Goal: Information Seeking & Learning: Learn about a topic

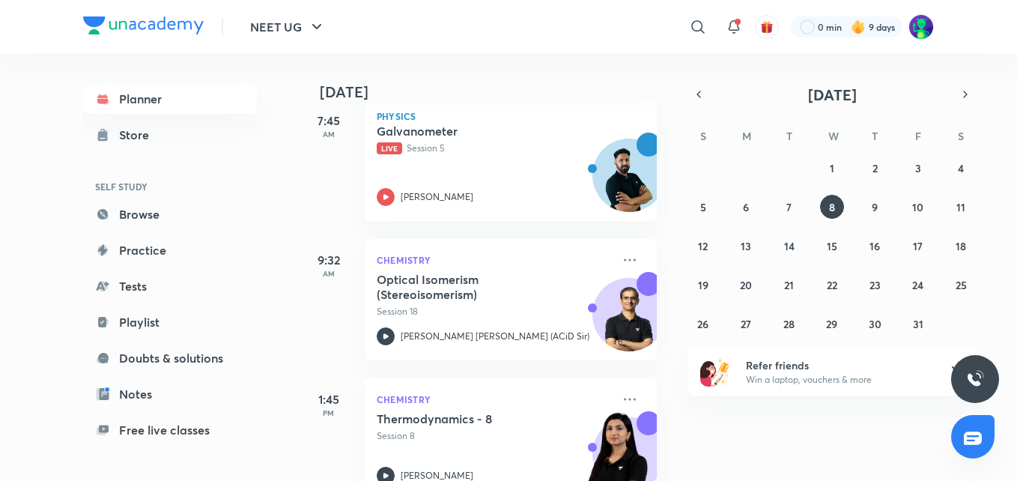
scroll to position [94, 0]
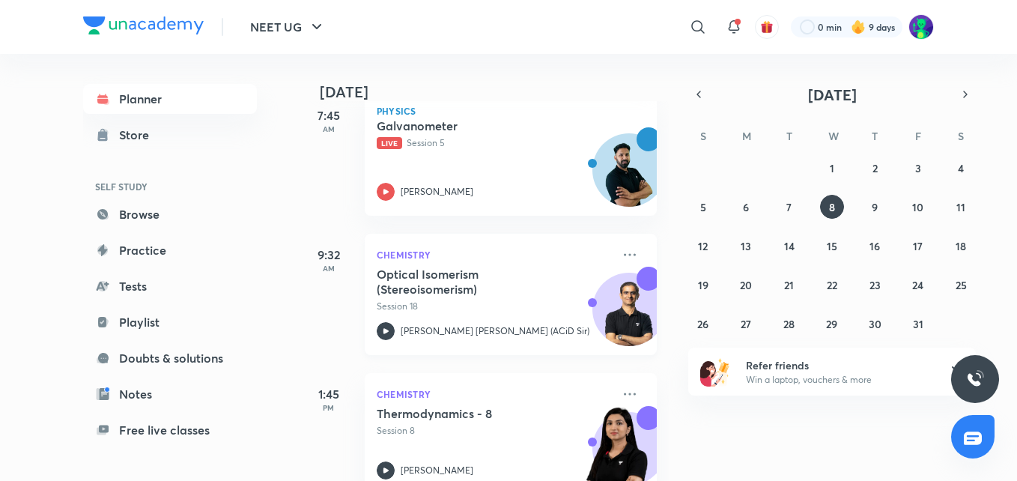
click at [441, 279] on h5 "Optical Isomerism (Stereoisomerism)" at bounding box center [470, 282] width 186 height 30
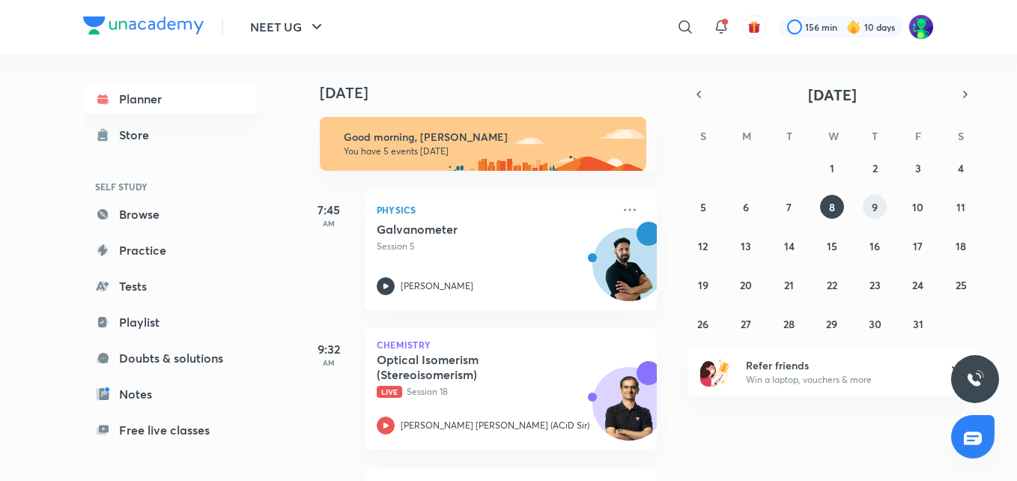
click at [870, 213] on button "9" at bounding box center [875, 207] width 24 height 24
